Goal: Information Seeking & Learning: Learn about a topic

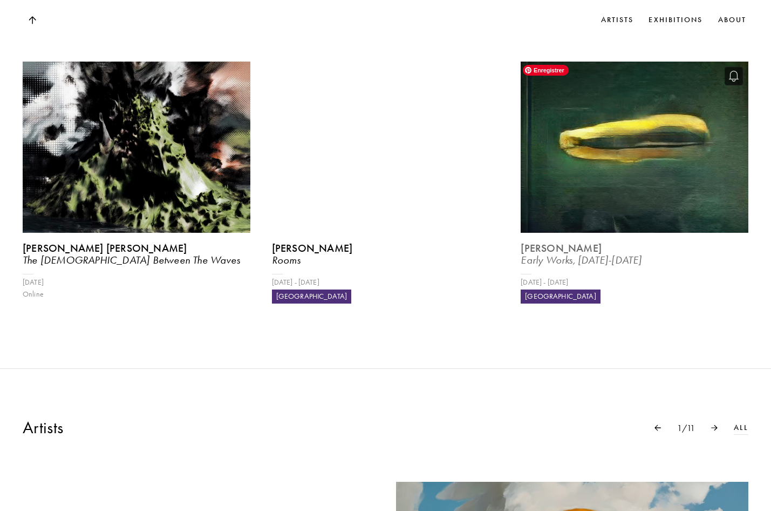
scroll to position [574, 0]
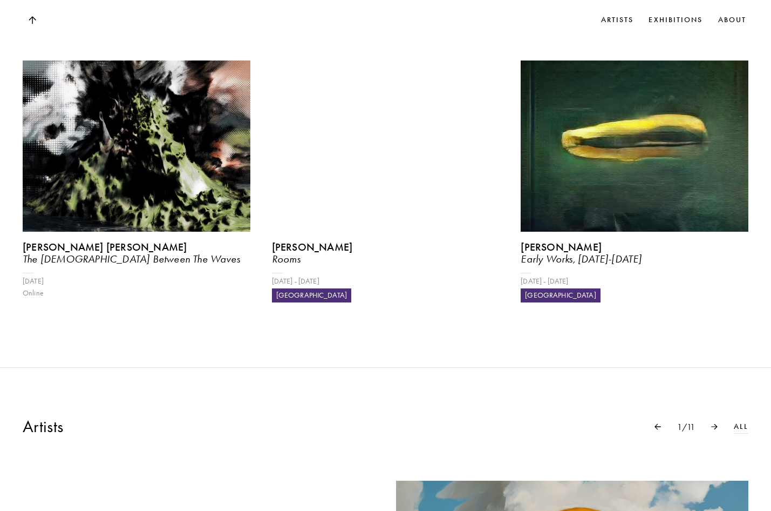
click at [718, 429] on div at bounding box center [714, 426] width 39 height 6
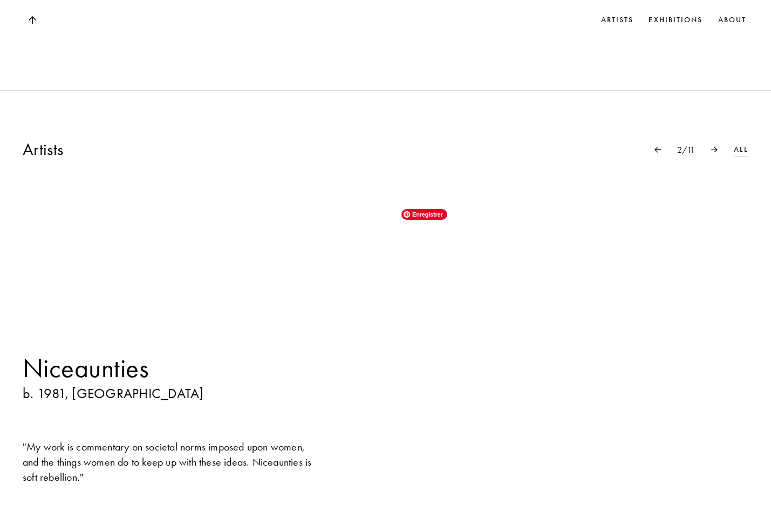
scroll to position [925, 0]
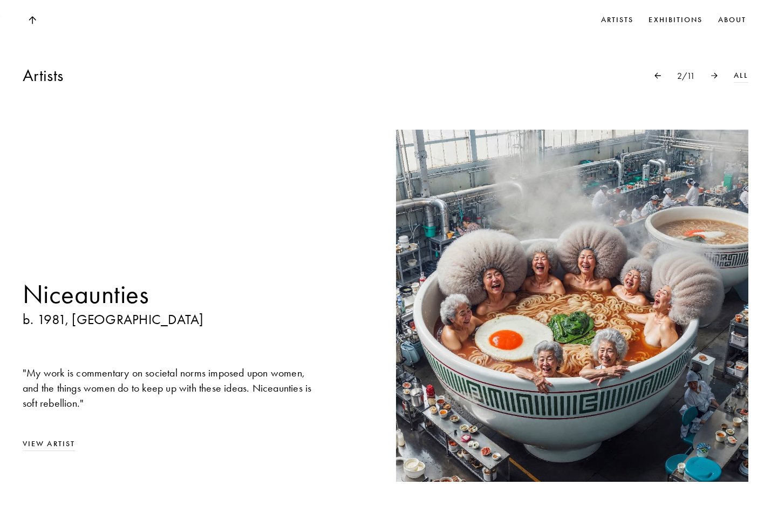
click at [655, 77] on img at bounding box center [658, 75] width 6 height 6
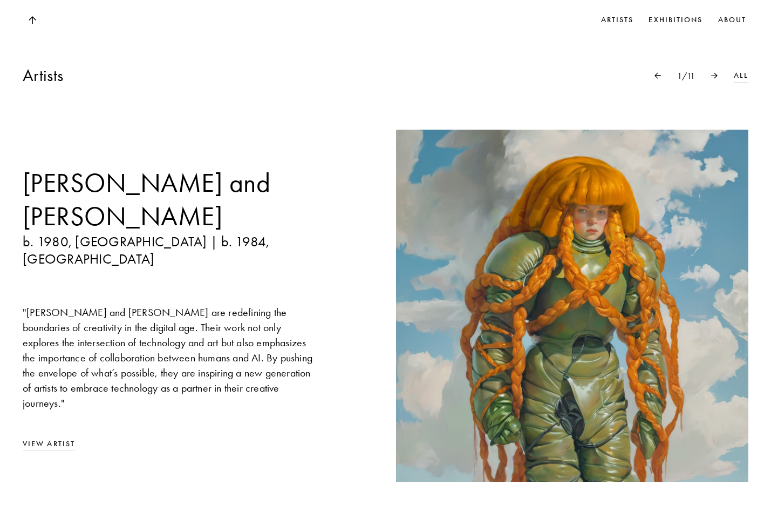
click at [710, 75] on div at bounding box center [714, 75] width 39 height 6
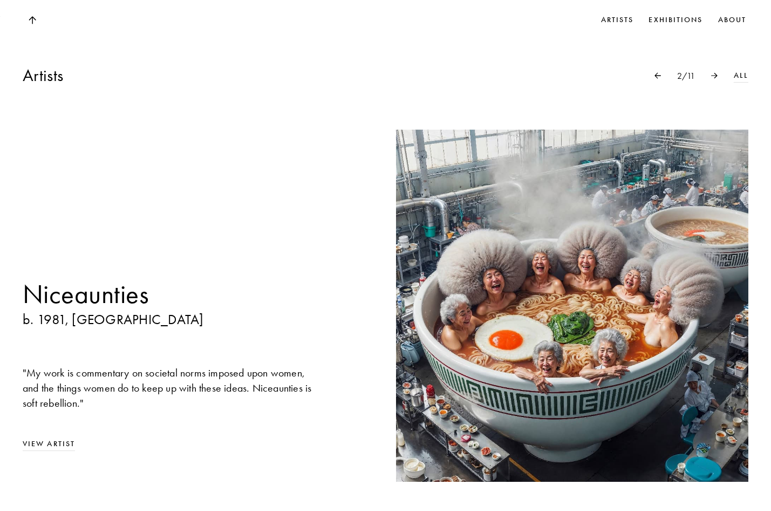
click at [710, 75] on div at bounding box center [714, 75] width 39 height 6
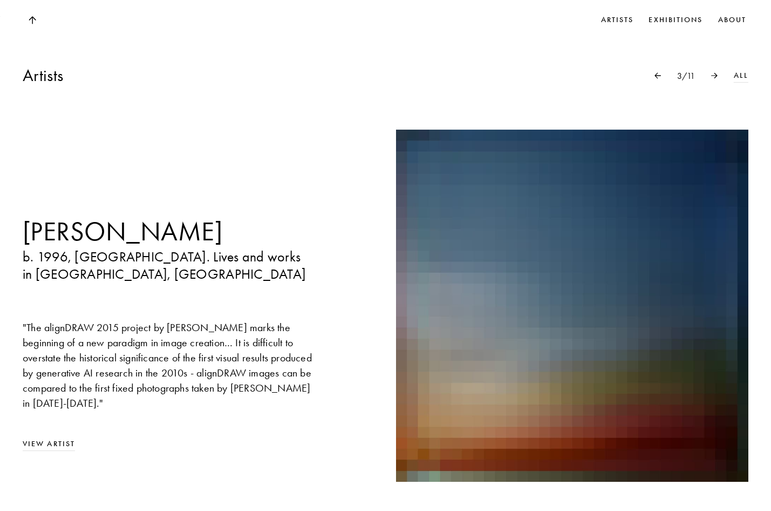
click at [710, 75] on div at bounding box center [714, 75] width 39 height 6
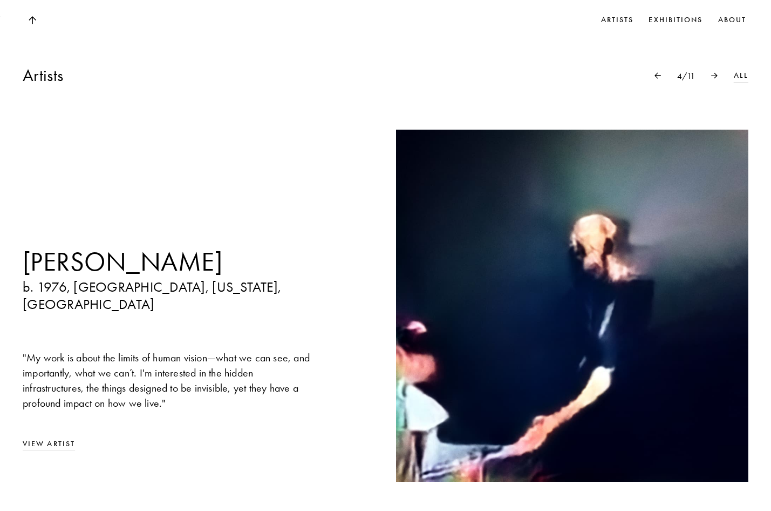
click at [710, 75] on div at bounding box center [714, 75] width 39 height 6
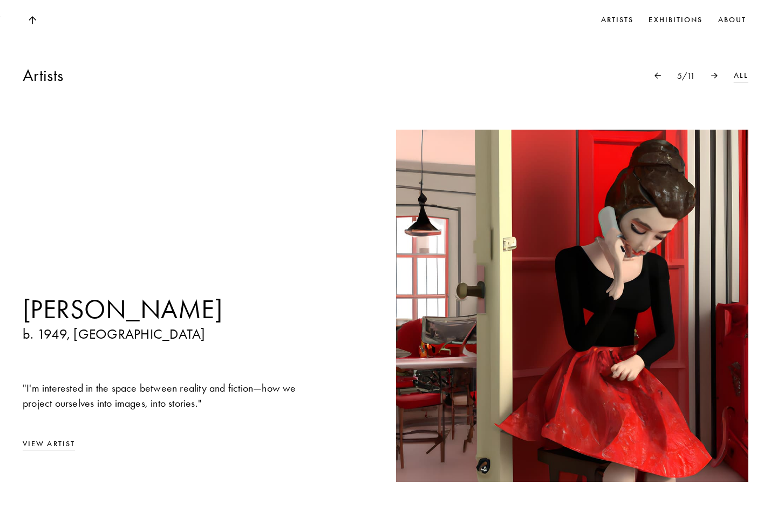
click at [710, 75] on div at bounding box center [714, 75] width 39 height 6
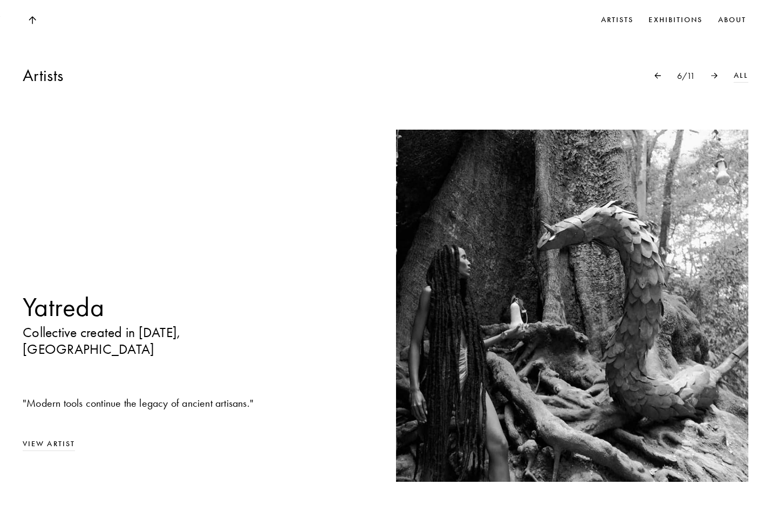
click at [710, 75] on div at bounding box center [714, 75] width 39 height 6
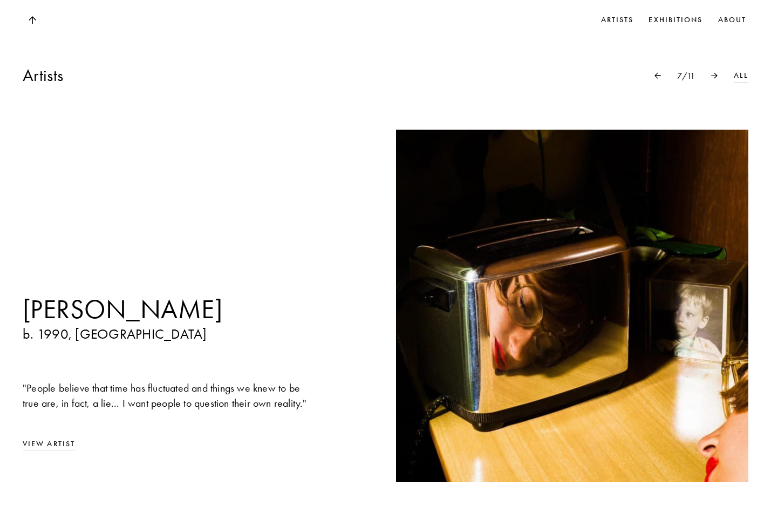
click at [710, 75] on div at bounding box center [714, 75] width 39 height 6
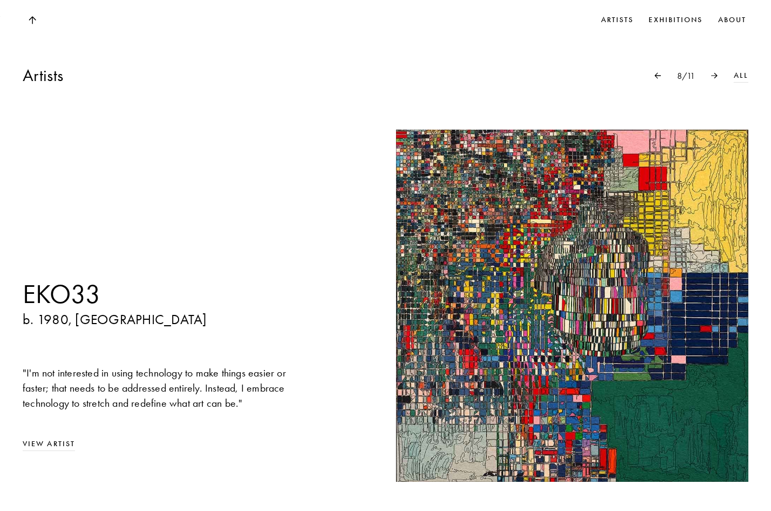
click at [710, 76] on div at bounding box center [714, 75] width 39 height 6
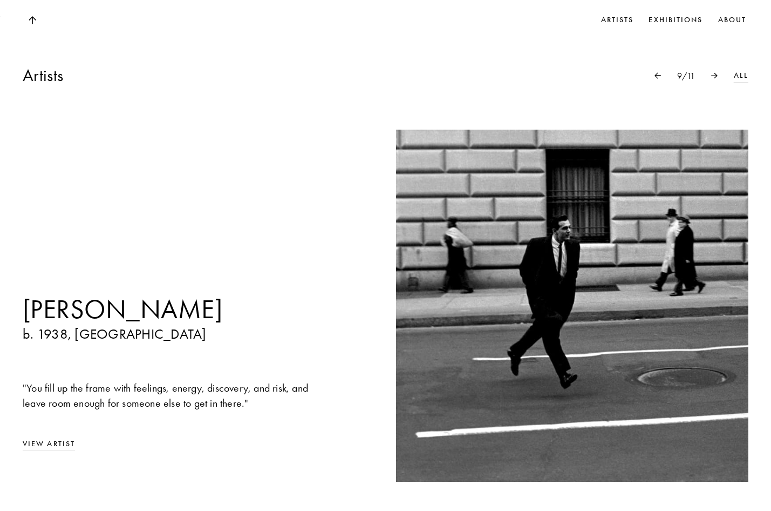
click at [710, 76] on div at bounding box center [714, 75] width 39 height 6
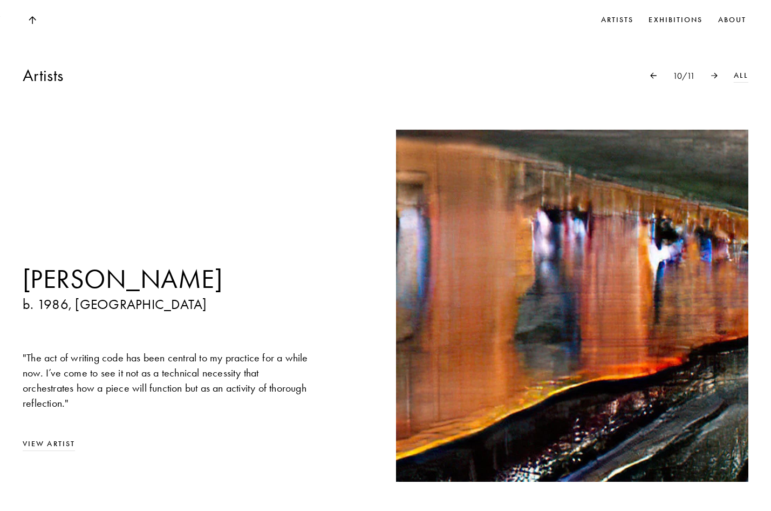
click at [710, 76] on div at bounding box center [714, 75] width 39 height 6
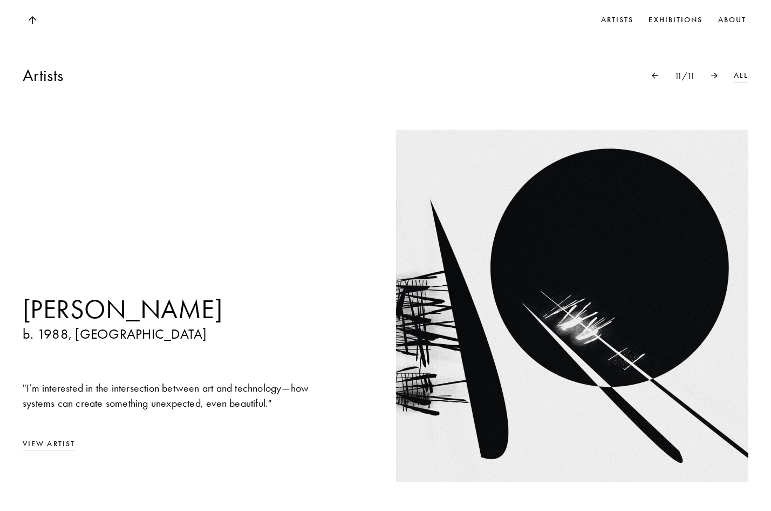
click at [710, 76] on div at bounding box center [714, 75] width 39 height 6
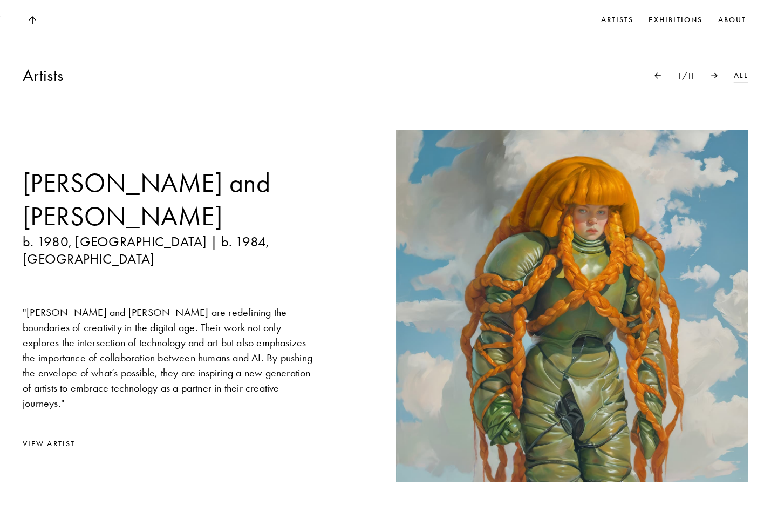
click at [710, 77] on div at bounding box center [714, 75] width 39 height 6
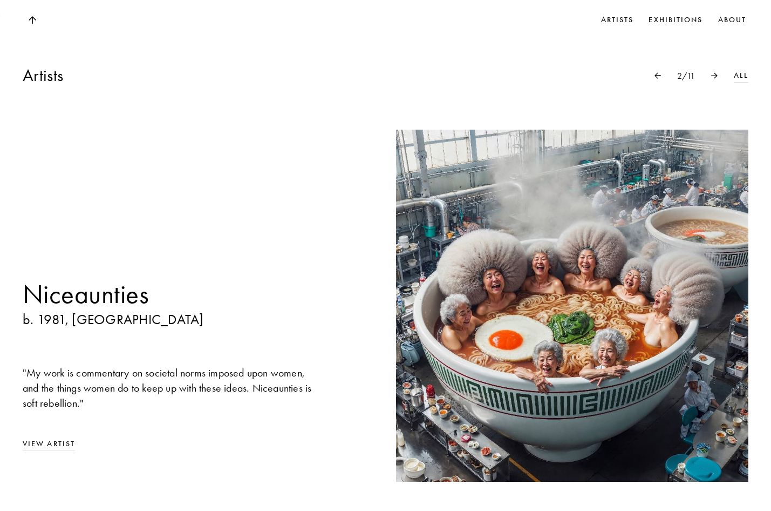
click at [710, 77] on div at bounding box center [714, 75] width 39 height 6
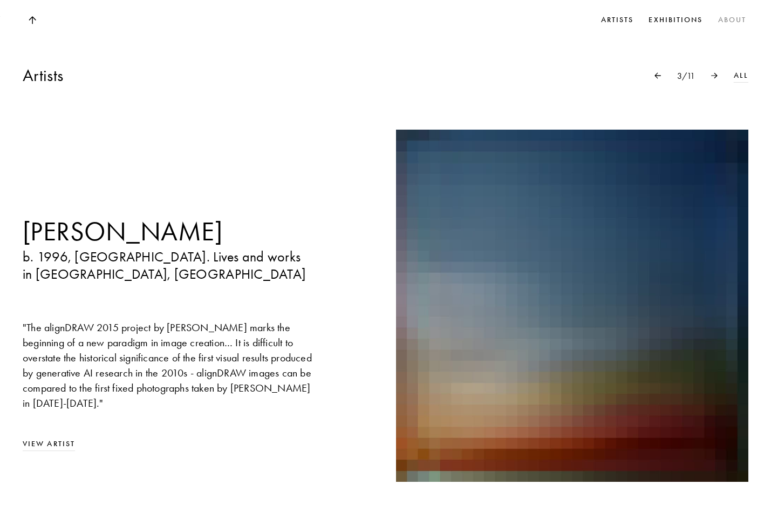
click at [728, 20] on link "About" at bounding box center [732, 20] width 33 height 16
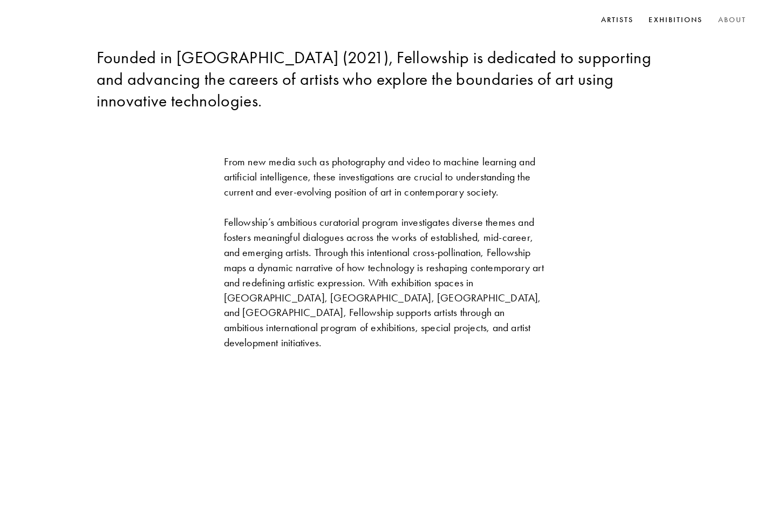
scroll to position [455, 0]
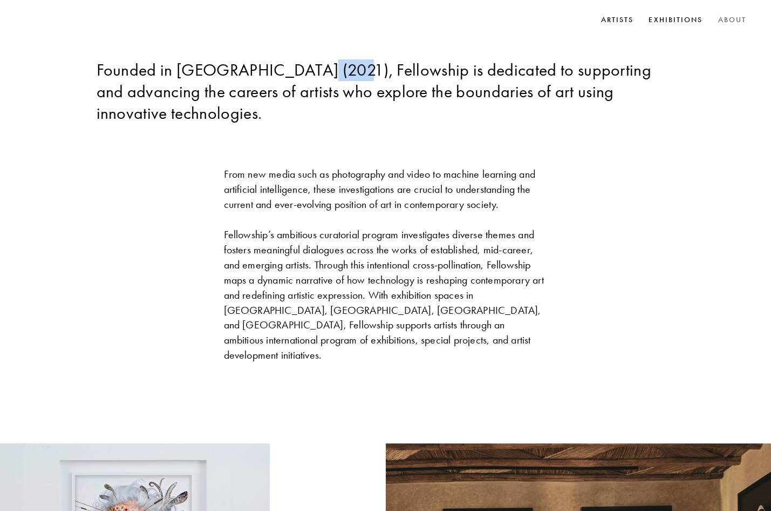
drag, startPoint x: 300, startPoint y: 65, endPoint x: 336, endPoint y: 65, distance: 36.7
click at [336, 65] on div "Founded in [GEOGRAPHIC_DATA] (2021), Fellowship is dedicated to supporting and …" at bounding box center [386, 91] width 579 height 65
drag, startPoint x: 359, startPoint y: 69, endPoint x: 288, endPoint y: 68, distance: 71.2
click at [287, 68] on div "Founded in [GEOGRAPHIC_DATA] (2021), Fellowship is dedicated to supporting and …" at bounding box center [386, 91] width 579 height 65
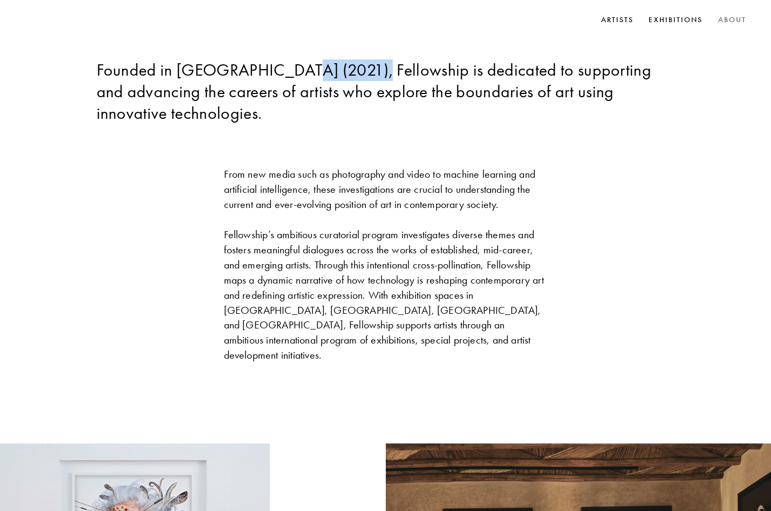
copy div "Fellowship"
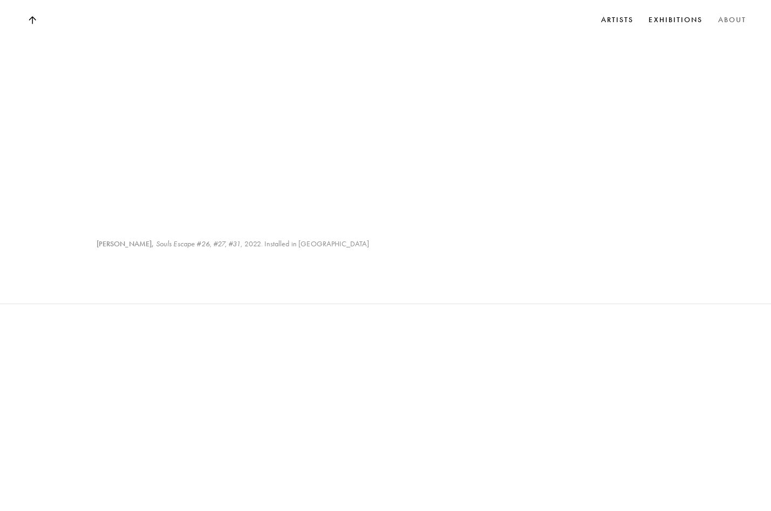
scroll to position [4803, 0]
